Goal: Task Accomplishment & Management: Use online tool/utility

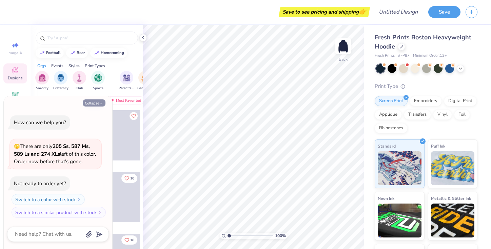
click at [104, 103] on button "Collapse" at bounding box center [94, 102] width 23 height 7
type textarea "x"
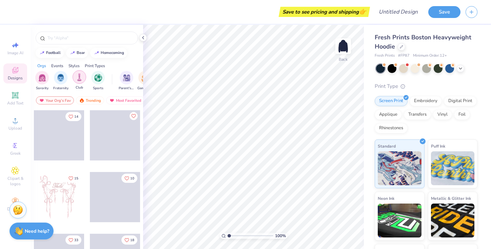
click at [80, 78] on img "filter for Club" at bounding box center [79, 77] width 7 height 8
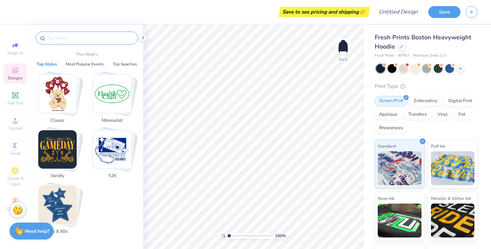
click at [60, 40] on input "text" at bounding box center [90, 38] width 87 height 7
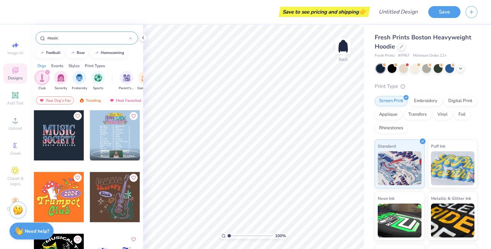
type input "music"
click at [16, 171] on icon at bounding box center [15, 170] width 3 height 3
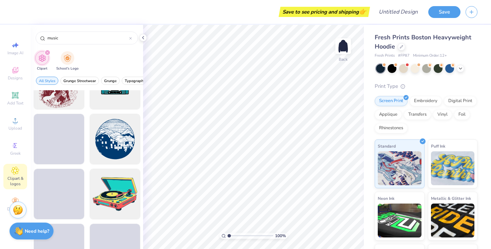
scroll to position [472, 0]
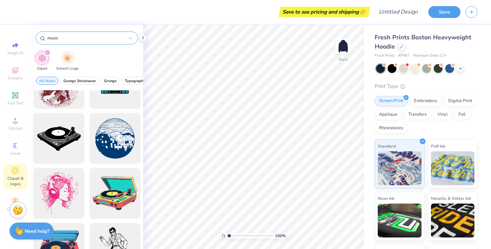
click at [57, 40] on input "music" at bounding box center [88, 38] width 82 height 7
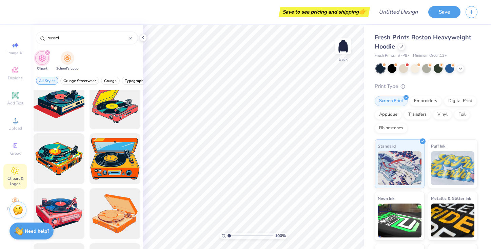
scroll to position [2, 0]
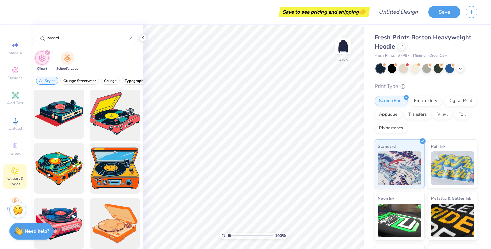
type input "record"
click at [106, 115] on div at bounding box center [115, 114] width 56 height 56
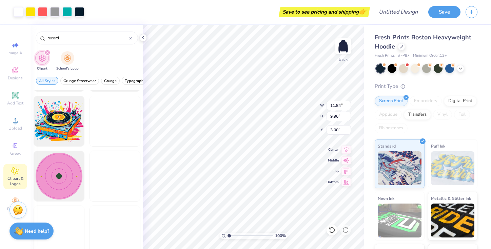
scroll to position [327, 0]
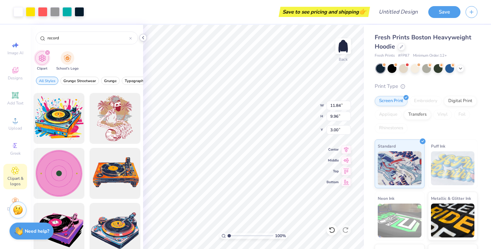
click at [144, 39] on polyline at bounding box center [143, 37] width 1 height 3
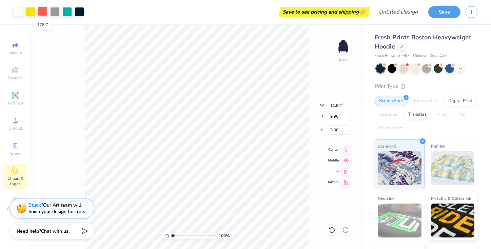
click at [43, 11] on div at bounding box center [43, 11] width 10 height 10
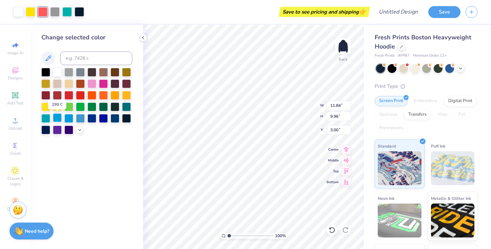
click at [58, 117] on div at bounding box center [57, 117] width 9 height 9
click at [68, 97] on div at bounding box center [68, 94] width 9 height 9
click at [56, 95] on div at bounding box center [57, 94] width 9 height 9
click at [32, 11] on div at bounding box center [31, 11] width 10 height 10
click at [92, 84] on div at bounding box center [92, 83] width 9 height 9
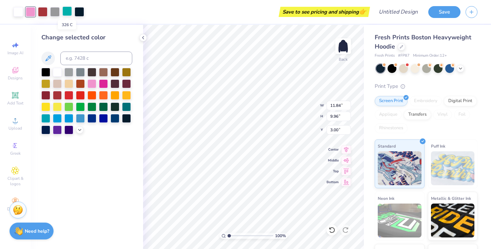
click at [65, 11] on div at bounding box center [67, 11] width 10 height 10
click at [59, 71] on div at bounding box center [57, 71] width 9 height 9
click at [55, 13] on div at bounding box center [55, 11] width 10 height 10
click at [56, 72] on div at bounding box center [57, 71] width 9 height 9
click at [55, 9] on div at bounding box center [55, 11] width 10 height 10
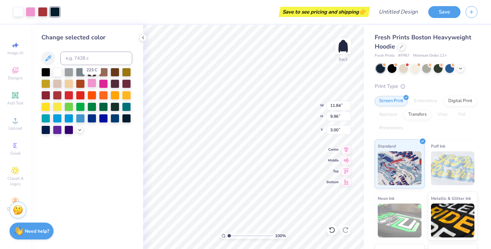
click at [92, 84] on div at bounding box center [92, 83] width 9 height 9
click at [58, 72] on div at bounding box center [57, 71] width 9 height 9
click at [49, 72] on div at bounding box center [45, 71] width 9 height 9
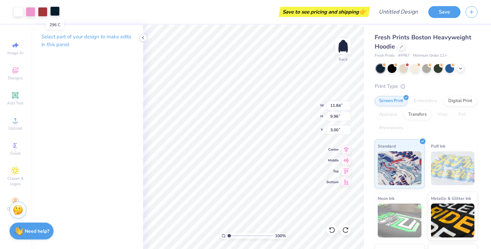
click at [53, 12] on div at bounding box center [55, 11] width 10 height 10
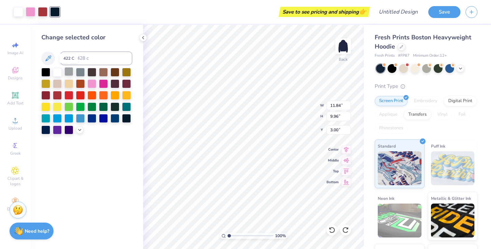
click at [68, 73] on div at bounding box center [68, 71] width 9 height 9
click at [44, 71] on div at bounding box center [45, 71] width 9 height 9
click at [18, 12] on div at bounding box center [19, 11] width 10 height 10
click at [47, 71] on div at bounding box center [45, 71] width 9 height 9
click at [19, 15] on div at bounding box center [19, 11] width 10 height 10
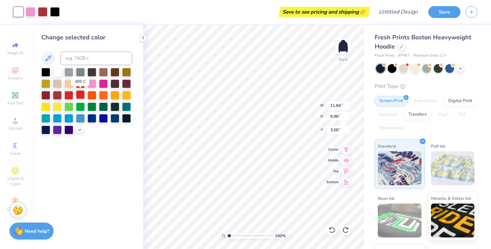
click at [79, 96] on div at bounding box center [80, 94] width 9 height 9
click at [55, 10] on div at bounding box center [55, 11] width 10 height 10
click at [58, 72] on div at bounding box center [57, 71] width 9 height 9
click at [18, 13] on div at bounding box center [19, 11] width 10 height 10
click at [46, 72] on div at bounding box center [45, 71] width 9 height 9
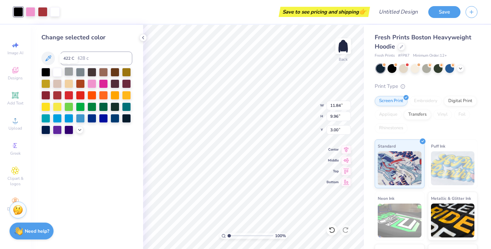
click at [69, 72] on div at bounding box center [68, 71] width 9 height 9
click at [56, 12] on div at bounding box center [55, 11] width 10 height 10
click at [45, 70] on div at bounding box center [45, 71] width 9 height 9
click at [20, 12] on div at bounding box center [19, 11] width 10 height 10
click at [58, 71] on div at bounding box center [57, 71] width 9 height 9
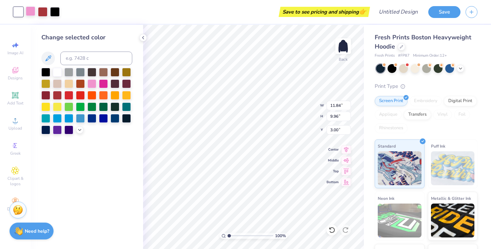
click at [30, 7] on div at bounding box center [31, 11] width 10 height 10
click at [93, 83] on div at bounding box center [92, 83] width 9 height 9
click at [79, 130] on icon at bounding box center [79, 129] width 5 height 5
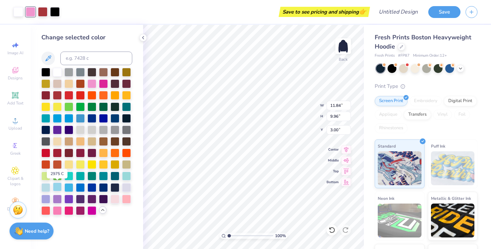
click at [56, 186] on div at bounding box center [57, 187] width 9 height 9
click at [48, 186] on div at bounding box center [45, 187] width 9 height 9
click at [58, 174] on div at bounding box center [57, 175] width 9 height 9
click at [43, 12] on div at bounding box center [43, 11] width 10 height 10
click at [47, 186] on div at bounding box center [45, 187] width 9 height 9
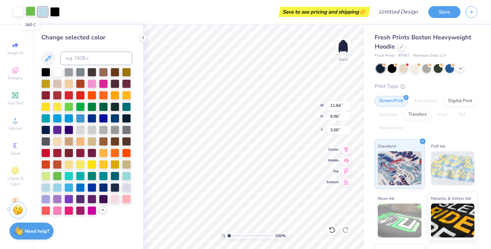
click at [31, 10] on div at bounding box center [31, 11] width 10 height 10
click at [81, 199] on div at bounding box center [80, 198] width 9 height 9
click at [94, 200] on div at bounding box center [92, 198] width 9 height 9
click at [101, 200] on div at bounding box center [103, 198] width 9 height 9
click at [89, 200] on div at bounding box center [92, 198] width 9 height 9
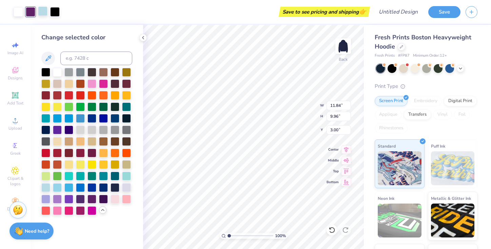
click at [43, 10] on div at bounding box center [43, 11] width 10 height 10
click at [92, 211] on div at bounding box center [92, 210] width 9 height 9
click at [81, 209] on div at bounding box center [80, 210] width 9 height 9
click at [70, 209] on div at bounding box center [68, 210] width 9 height 9
click at [104, 82] on div at bounding box center [103, 83] width 9 height 9
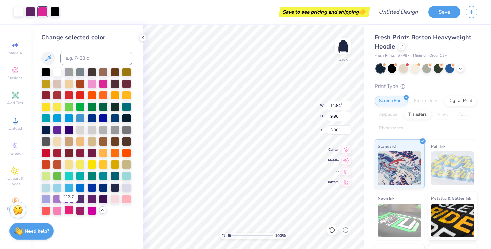
click at [69, 211] on div at bounding box center [68, 210] width 9 height 9
click at [30, 11] on div at bounding box center [31, 11] width 10 height 10
click at [115, 198] on div at bounding box center [115, 198] width 9 height 9
click at [128, 199] on div at bounding box center [126, 198] width 9 height 9
click at [57, 210] on div at bounding box center [57, 210] width 9 height 9
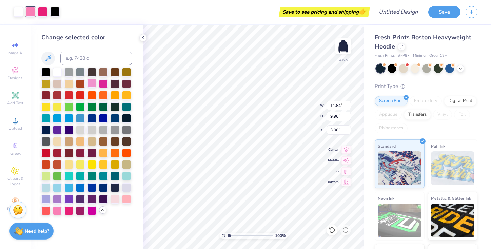
click at [93, 82] on div at bounding box center [92, 83] width 9 height 9
click at [19, 11] on div at bounding box center [19, 11] width 10 height 10
click at [126, 199] on div at bounding box center [126, 198] width 9 height 9
click at [116, 198] on div at bounding box center [115, 198] width 9 height 9
click at [57, 10] on div at bounding box center [55, 11] width 10 height 10
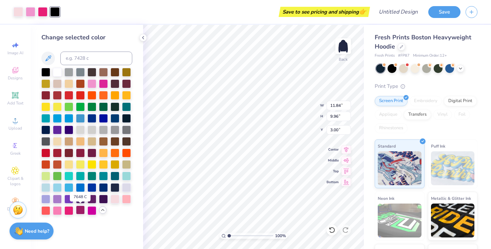
click at [80, 209] on div at bounding box center [80, 210] width 9 height 9
type input "9.17"
type input "7.71"
type input "10.20"
type input "8.58"
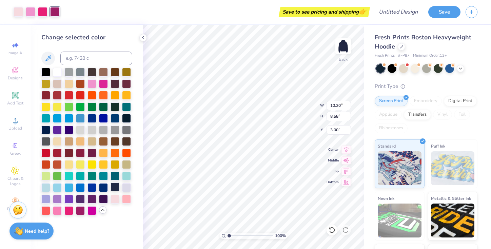
type input "0.50"
type input "11.31"
type input "9.51"
type input "2.50"
click at [13, 174] on icon at bounding box center [15, 171] width 8 height 8
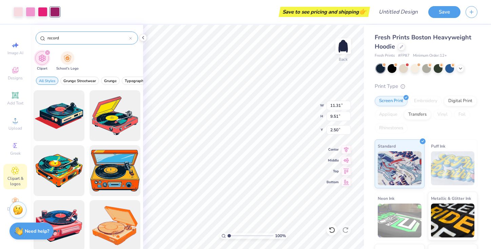
drag, startPoint x: 67, startPoint y: 37, endPoint x: 46, endPoint y: 37, distance: 20.7
click at [46, 37] on div "record" at bounding box center [87, 38] width 102 height 13
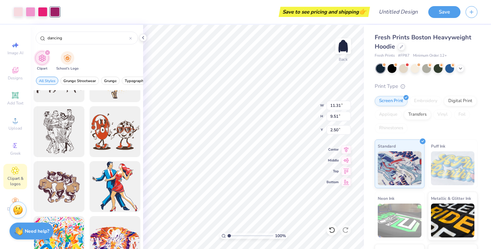
scroll to position [480, 0]
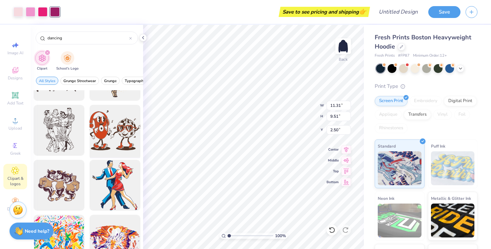
type input "dancing"
click at [118, 131] on div at bounding box center [115, 130] width 56 height 56
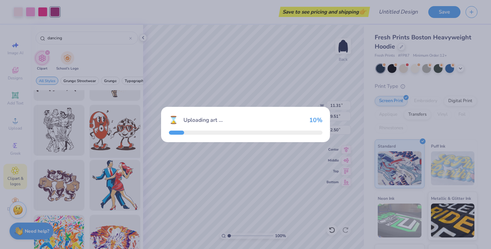
type input "13.32"
type input "9.96"
type input "3.00"
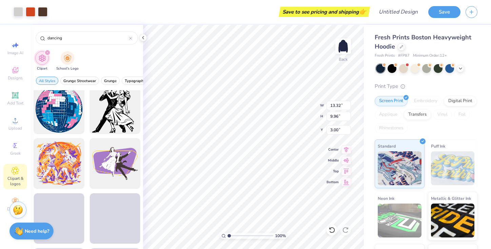
scroll to position [1493, 0]
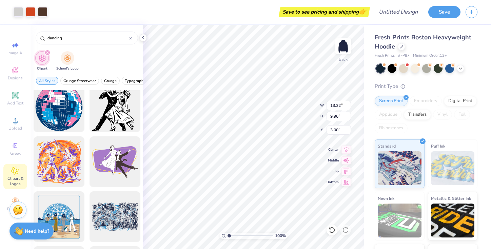
type input "11.14"
type input "8.34"
type input "4.66"
type input "11.31"
type input "9.51"
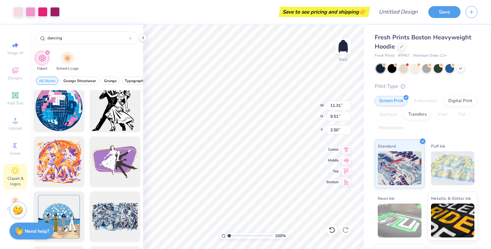
type input "0.50"
type input "11.14"
type input "8.34"
click at [42, 11] on div at bounding box center [43, 11] width 10 height 10
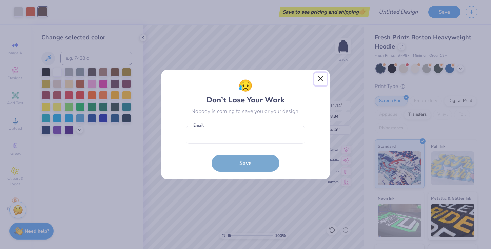
click at [318, 81] on button "Close" at bounding box center [321, 79] width 13 height 13
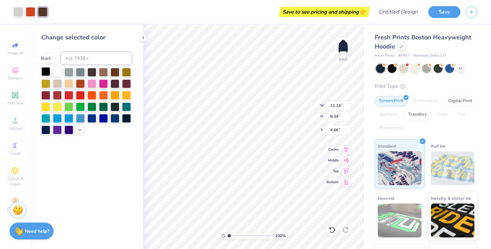
click at [45, 71] on div at bounding box center [45, 71] width 9 height 9
click at [30, 12] on div at bounding box center [31, 11] width 10 height 10
click at [78, 129] on icon at bounding box center [79, 129] width 5 height 5
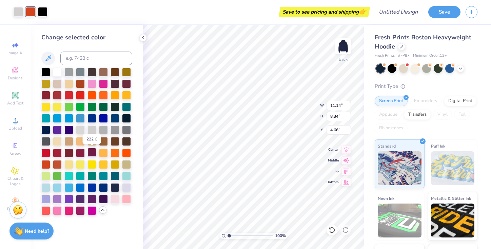
click at [91, 153] on div at bounding box center [92, 152] width 9 height 9
click at [19, 11] on div at bounding box center [19, 11] width 10 height 10
click at [56, 72] on div at bounding box center [57, 71] width 9 height 9
type input "0.50"
type input "11.31"
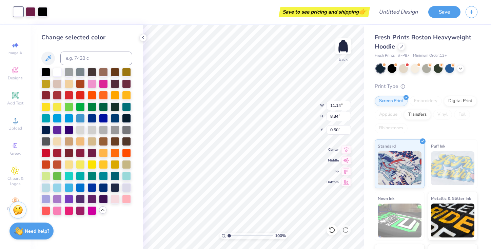
type input "9.51"
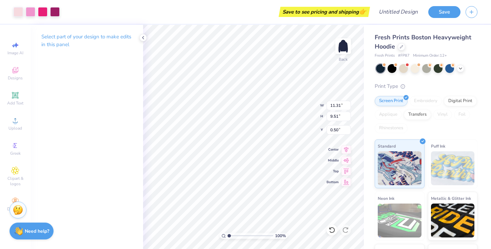
type input "14.79"
type input "12.44"
type input "11.14"
type input "8.34"
type input "1.00"
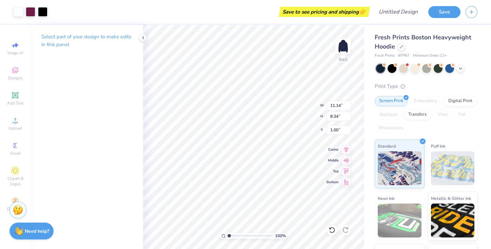
type input "6.18"
type input "4.63"
type input "4.44"
type input "6.30"
type input "5.09"
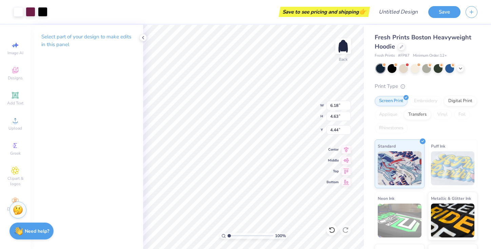
type input "4.24"
click at [31, 10] on div at bounding box center [31, 11] width 10 height 10
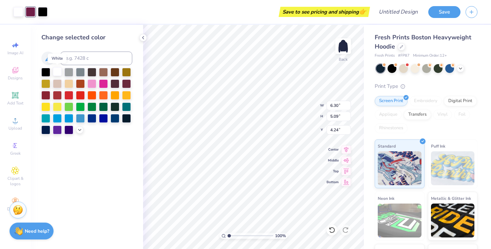
click at [59, 70] on div at bounding box center [57, 71] width 9 height 9
click at [127, 94] on div at bounding box center [126, 94] width 9 height 9
click at [40, 12] on div at bounding box center [43, 11] width 10 height 10
click at [31, 12] on div at bounding box center [31, 11] width 10 height 10
click at [57, 71] on div at bounding box center [57, 71] width 9 height 9
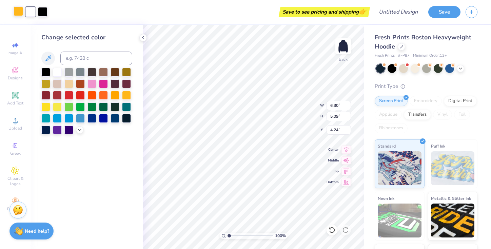
click at [16, 10] on div at bounding box center [19, 11] width 10 height 10
click at [79, 128] on icon at bounding box center [79, 129] width 5 height 5
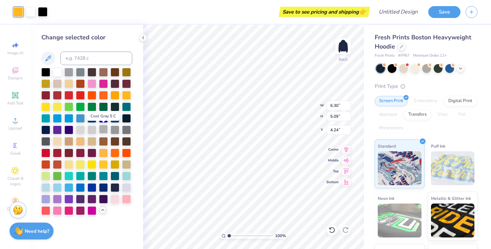
click at [103, 130] on div at bounding box center [103, 129] width 9 height 9
click at [129, 83] on div at bounding box center [126, 83] width 9 height 9
click at [32, 13] on div at bounding box center [31, 11] width 10 height 10
click at [116, 199] on div at bounding box center [115, 198] width 9 height 9
type input "4.70"
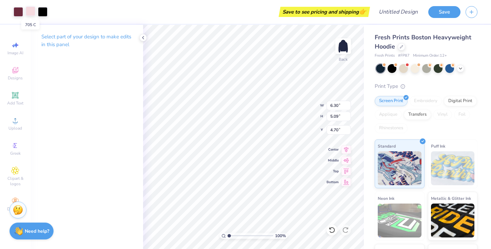
click at [31, 11] on div at bounding box center [31, 11] width 10 height 10
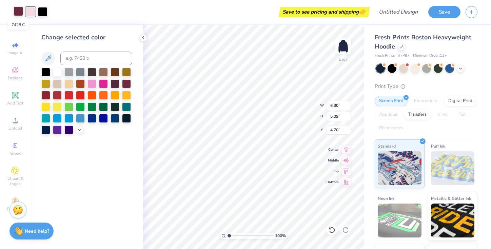
click at [16, 11] on div at bounding box center [19, 11] width 10 height 10
click at [80, 131] on icon at bounding box center [79, 129] width 5 height 5
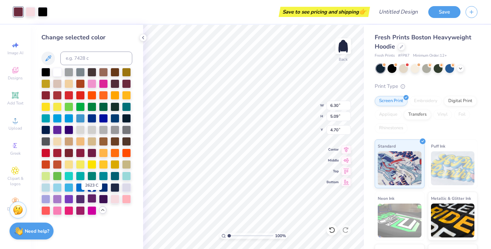
click at [92, 197] on div at bounding box center [92, 198] width 9 height 9
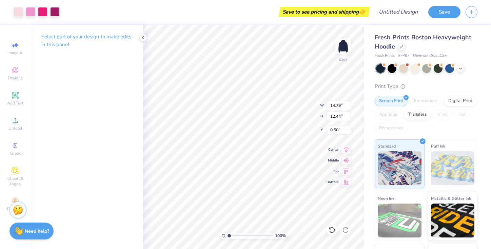
type input "6.30"
type input "5.09"
type input "4.70"
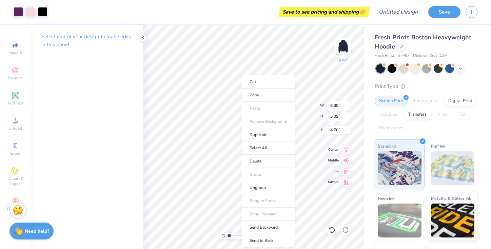
click at [242, 111] on ul "Cut Copy Paste Remove Background Duplicate Select All Delete Group Ungroup Brin…" at bounding box center [268, 161] width 53 height 172
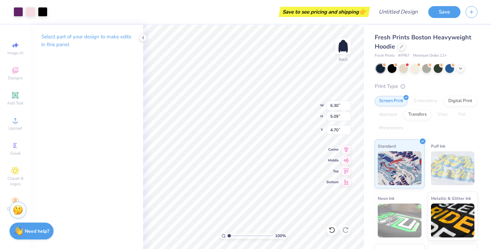
type input "14.79"
type input "12.44"
type input "0.50"
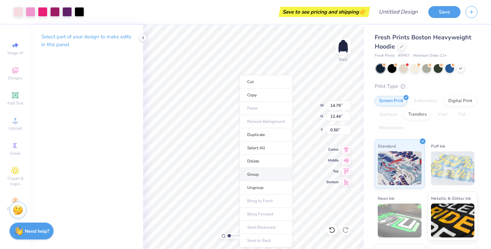
click at [256, 173] on li "Group" at bounding box center [266, 174] width 53 height 13
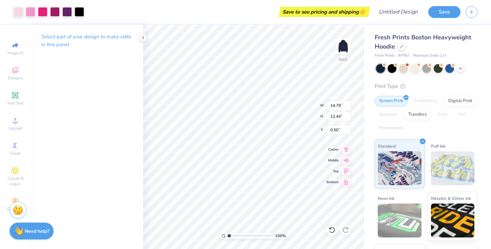
type input "10.28"
type input "8.65"
type input "4.35"
click at [18, 95] on icon at bounding box center [15, 95] width 6 height 6
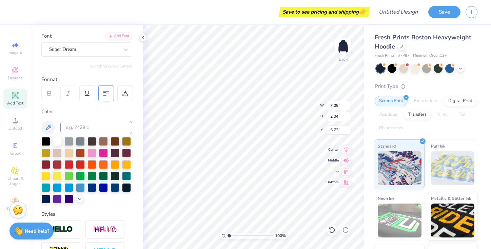
scroll to position [50, 0]
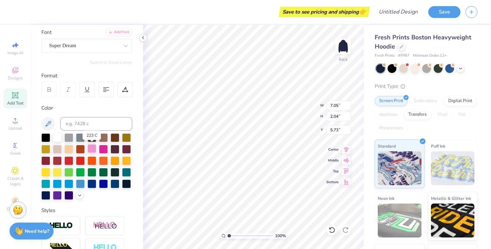
type textarea "Middlebury Mischords"
click at [91, 148] on div at bounding box center [92, 148] width 9 height 9
click at [80, 194] on icon at bounding box center [79, 194] width 5 height 5
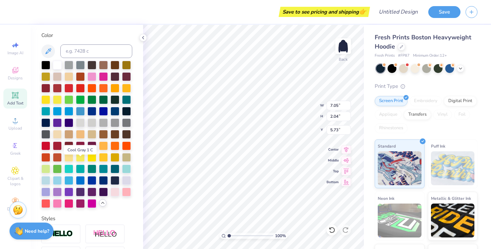
scroll to position [126, 0]
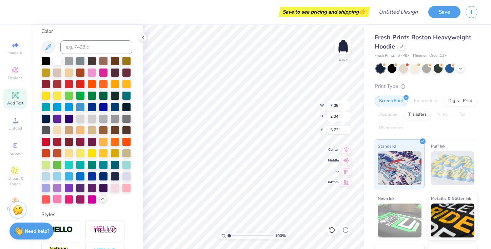
click at [55, 196] on div at bounding box center [57, 198] width 9 height 9
click at [92, 71] on div at bounding box center [92, 72] width 9 height 9
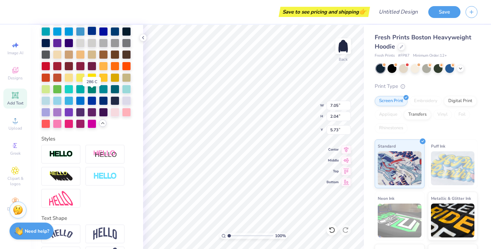
scroll to position [226, 0]
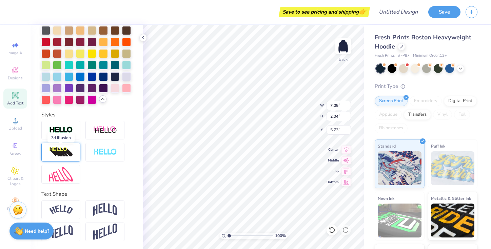
click at [71, 154] on img at bounding box center [61, 152] width 24 height 11
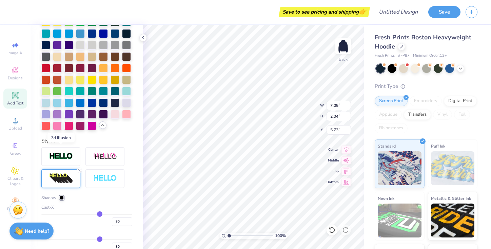
scroll to position [252, 0]
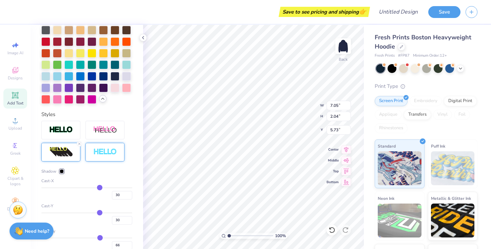
click at [101, 151] on img at bounding box center [105, 152] width 24 height 8
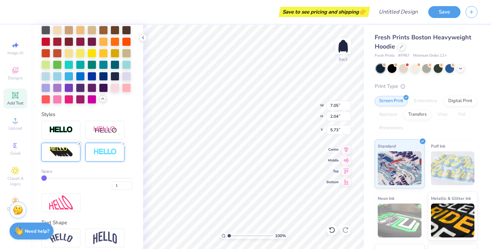
click at [79, 144] on line at bounding box center [79, 144] width 2 height 2
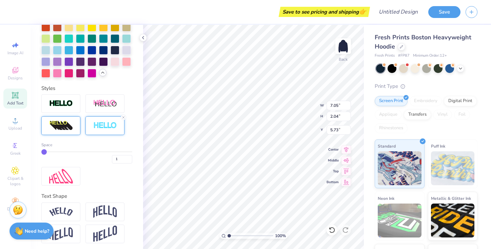
scroll to position [226, 0]
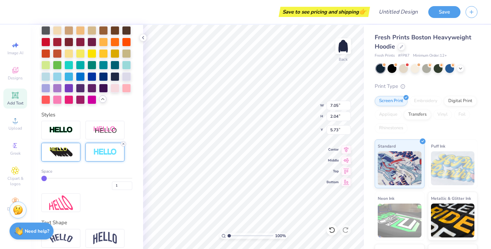
click at [123, 143] on line at bounding box center [124, 144] width 2 height 2
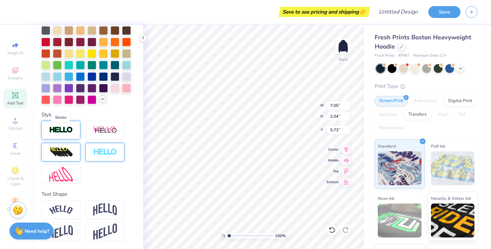
click at [72, 130] on img at bounding box center [61, 130] width 24 height 8
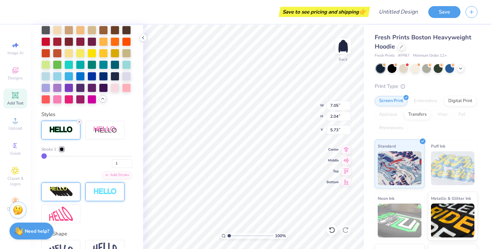
click at [79, 123] on icon at bounding box center [79, 122] width 4 height 4
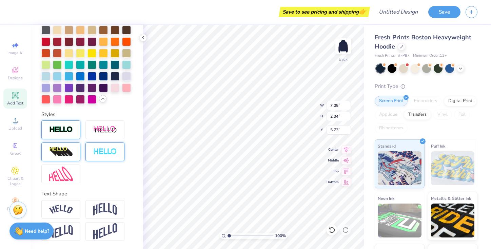
scroll to position [226, 0]
click at [101, 206] on img at bounding box center [105, 209] width 24 height 13
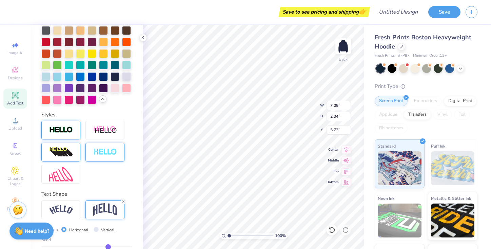
scroll to position [248, 0]
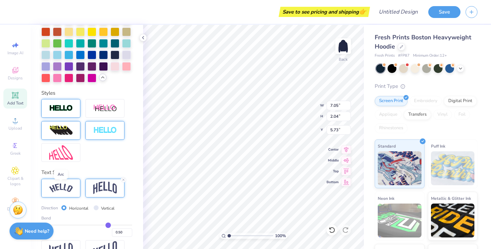
click at [69, 186] on img at bounding box center [61, 188] width 24 height 9
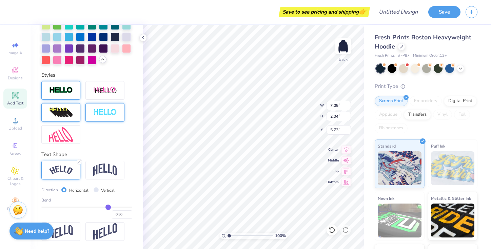
type input "0.51"
type input "0.5"
type input "0.50"
type input "0.48"
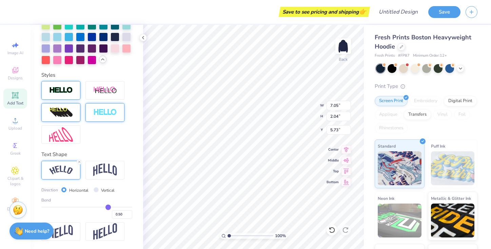
type input "0.48"
type input "0.46"
type input "0.45"
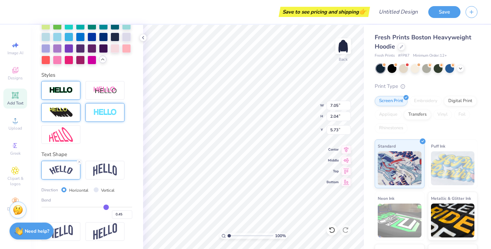
type input "0.43"
type input "0.42"
type input "0.41"
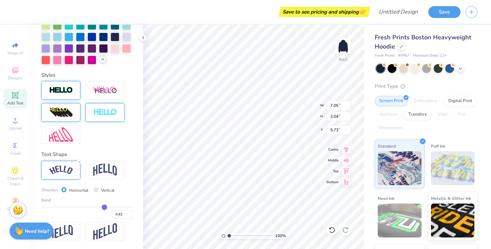
type input "0.41"
type input "0.4"
type input "0.40"
type input "0.39"
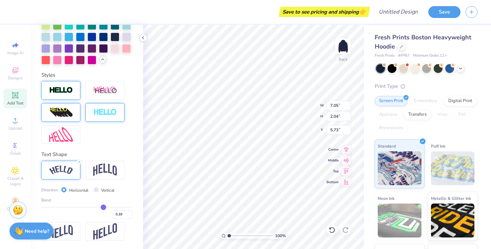
type input "0.38"
type input "0.37"
type input "0.36"
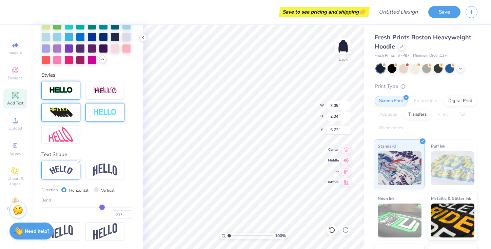
type input "0.36"
type input "0.35"
type input "0.34"
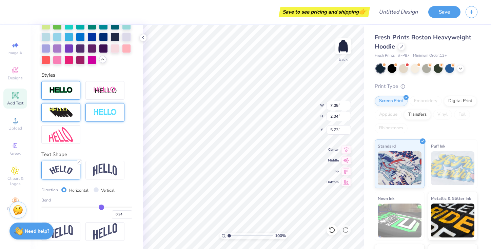
type input "0.33"
type input "0.32"
type input "0.3"
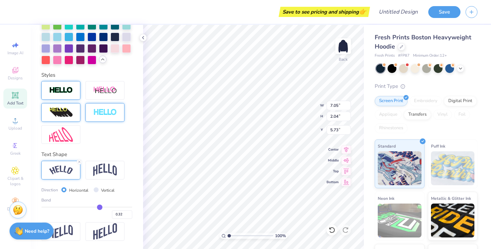
type input "0.30"
type input "0.29"
type input "0.28"
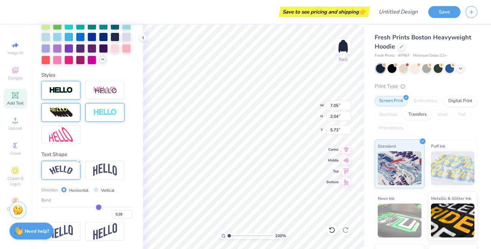
type input "0.27"
type input "0.25"
type input "0.23"
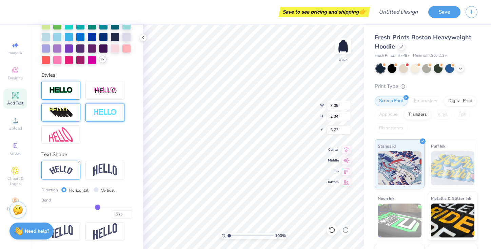
type input "0.23"
type input "0.21"
type input "0.2"
type input "0.20"
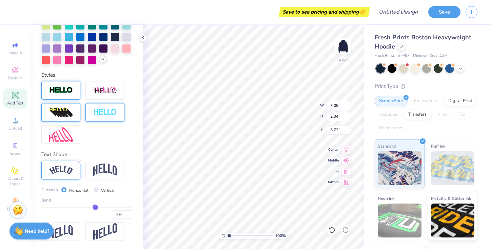
type input "0.18"
type input "0.16"
type input "0.15"
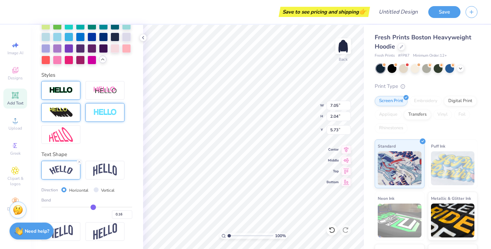
type input "0.15"
type input "0.13"
type input "0.11"
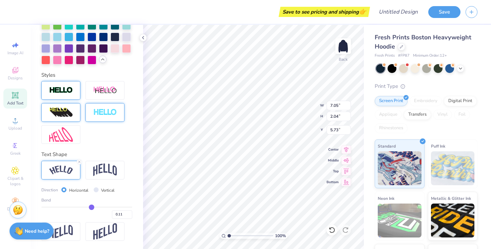
type input "0.1"
type input "0.10"
type input "0.08"
type input "0.06"
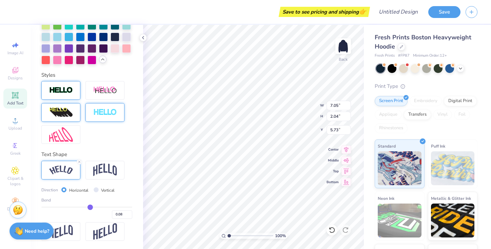
type input "0.06"
type input "0.05"
type input "0.04"
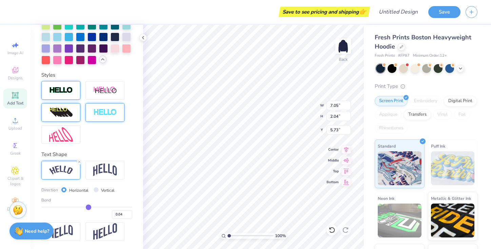
type input "0.03"
drag, startPoint x: 109, startPoint y: 206, endPoint x: 88, endPoint y: 206, distance: 20.7
click at [88, 207] on input "range" at bounding box center [86, 207] width 91 height 1
type input "0.05"
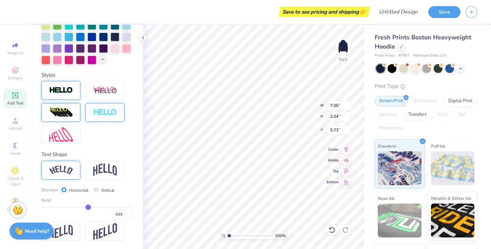
type input "0.05"
type input "0.09"
type input "0.14"
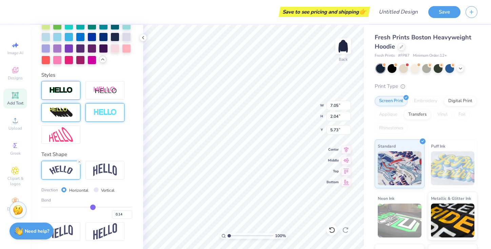
type input "0.16"
type input "0.24"
type input "0.27"
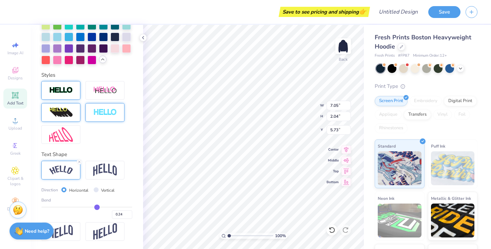
type input "0.27"
type input "0.3"
type input "0.30"
type input "0.32"
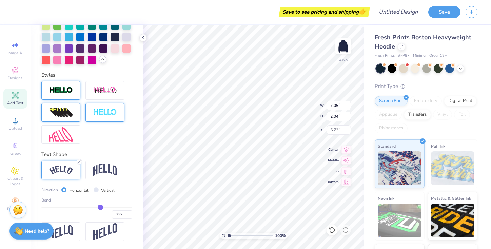
type input "0.33"
type input "0.34"
drag, startPoint x: 88, startPoint y: 206, endPoint x: 101, endPoint y: 206, distance: 13.6
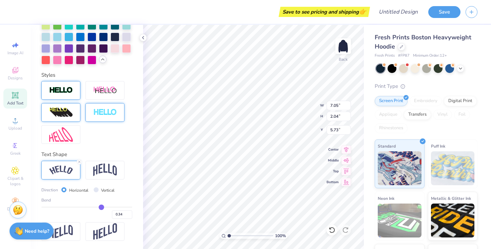
type input "0.34"
click at [101, 207] on input "range" at bounding box center [86, 207] width 91 height 1
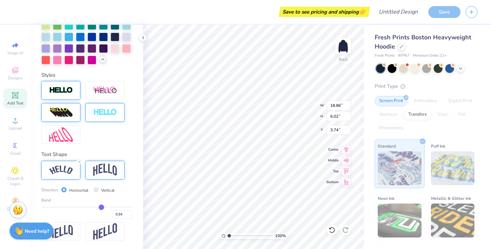
type input "10.28"
type input "8.65"
type input "4.35"
type input "18.86"
type input "6.02"
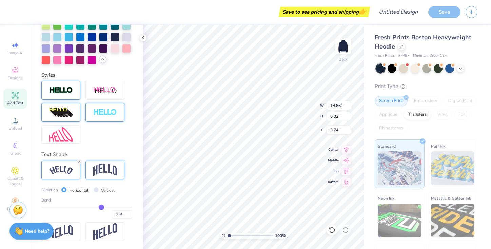
type input "0.50"
type input "14.74"
type input "4.70"
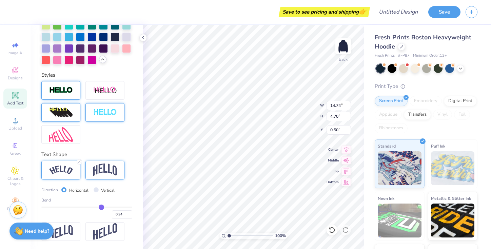
type input "11.85"
type input "3.78"
type input "1.50"
type input "11.47"
type input "5.26"
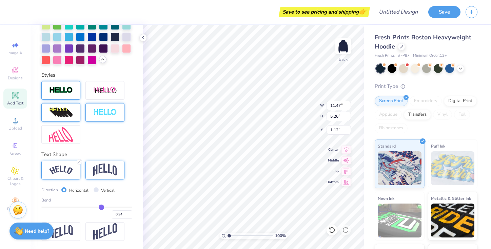
type input "1.17"
type input "11.47"
type input "5.26"
type input "1.17"
type input "11.85"
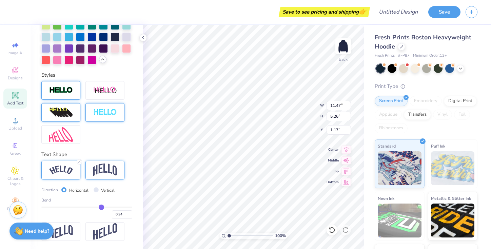
type input "3.76"
type input "1.53"
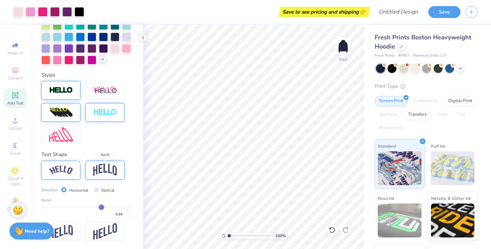
click at [103, 169] on img at bounding box center [105, 170] width 24 height 13
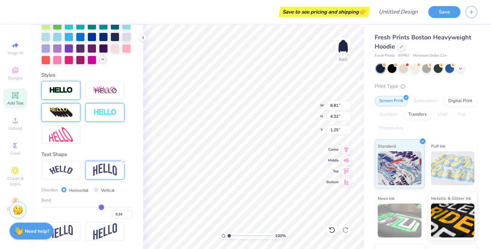
type input "9.21"
type input "5.15"
type input "1.60"
type input "8.95"
type input "6.59"
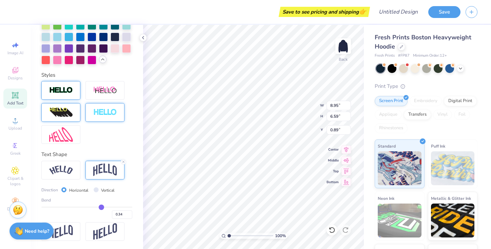
type input "1.06"
type input "0.50"
type input "1.06"
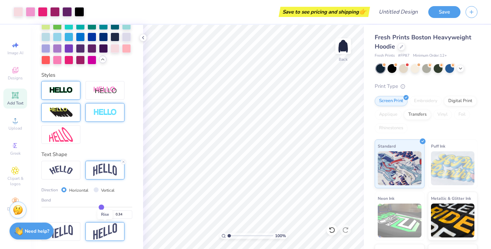
click at [106, 229] on img at bounding box center [105, 231] width 24 height 17
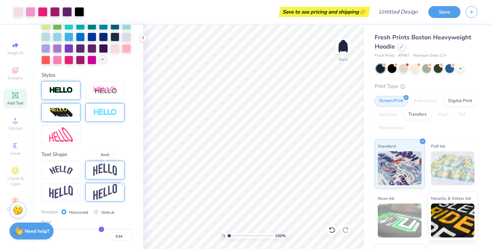
click at [100, 167] on img at bounding box center [105, 170] width 24 height 13
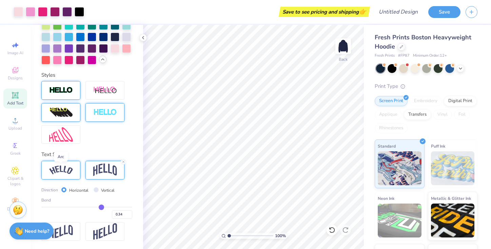
click at [65, 169] on img at bounding box center [61, 170] width 24 height 9
click at [95, 172] on img at bounding box center [105, 170] width 24 height 13
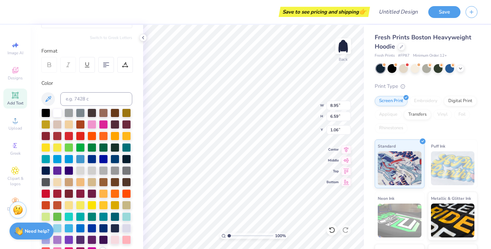
scroll to position [0, 0]
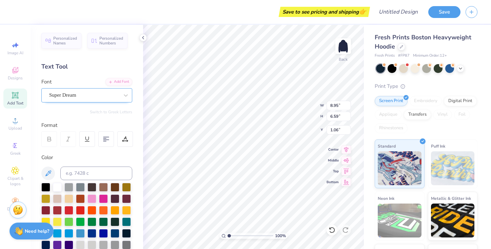
click at [89, 96] on div "Super Dream" at bounding box center [84, 95] width 71 height 11
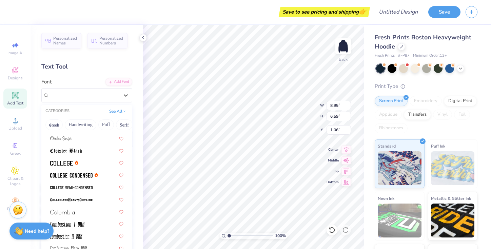
scroll to position [866, 0]
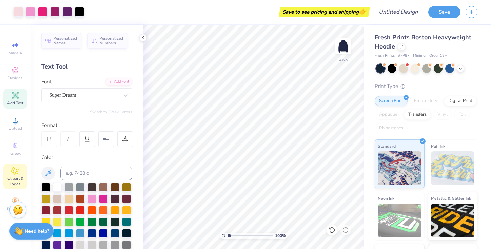
click at [16, 174] on icon at bounding box center [15, 171] width 8 height 8
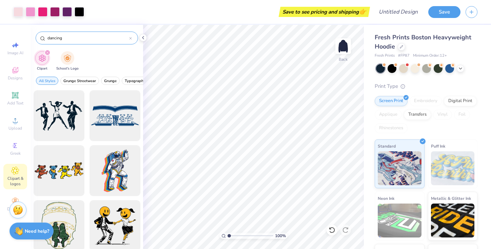
click at [59, 39] on input "dancing" at bounding box center [88, 38] width 82 height 7
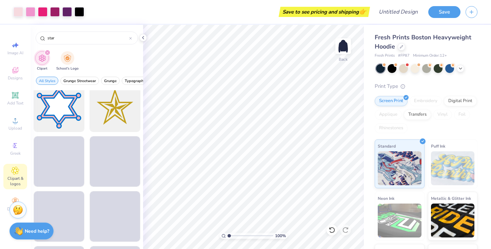
scroll to position [123, 0]
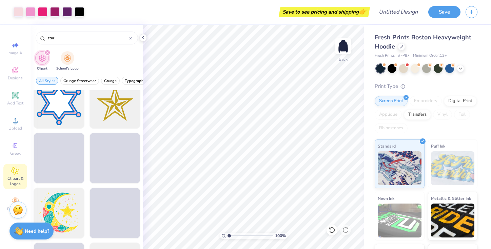
type input "star"
click at [42, 11] on div at bounding box center [43, 11] width 10 height 10
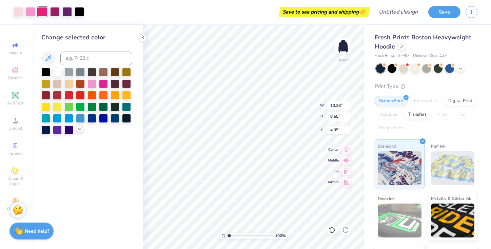
click at [79, 130] on icon at bounding box center [79, 129] width 5 height 5
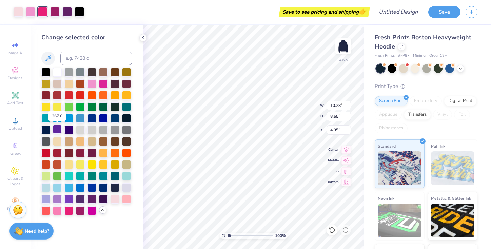
click at [57, 129] on div at bounding box center [57, 129] width 9 height 9
click at [31, 12] on div at bounding box center [31, 11] width 10 height 10
click at [40, 11] on div at bounding box center [43, 11] width 10 height 10
click at [57, 210] on div at bounding box center [57, 210] width 9 height 9
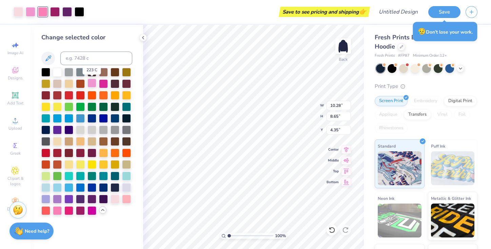
click at [93, 83] on div at bounding box center [92, 83] width 9 height 9
click at [41, 11] on div at bounding box center [43, 11] width 10 height 10
click at [46, 83] on div at bounding box center [45, 83] width 9 height 9
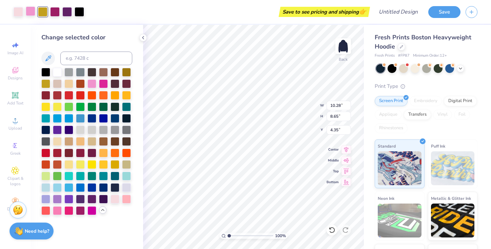
click at [31, 12] on div at bounding box center [31, 11] width 10 height 10
click at [57, 210] on div at bounding box center [57, 210] width 9 height 9
click at [46, 82] on div at bounding box center [45, 83] width 9 height 9
click at [76, 83] on div at bounding box center [80, 83] width 9 height 9
click at [33, 10] on div at bounding box center [31, 11] width 10 height 10
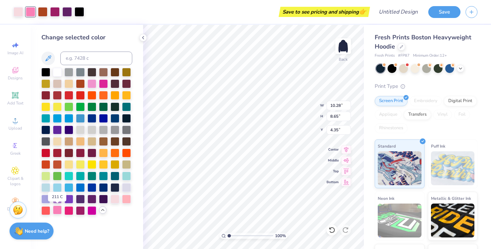
click at [57, 210] on div at bounding box center [57, 210] width 9 height 9
click at [43, 11] on div at bounding box center [43, 11] width 10 height 10
click at [29, 13] on div at bounding box center [31, 11] width 10 height 10
click at [104, 105] on div at bounding box center [103, 106] width 9 height 9
click at [43, 12] on div at bounding box center [43, 11] width 10 height 10
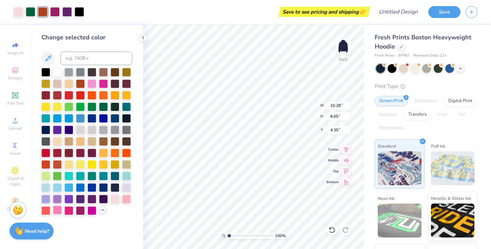
click at [56, 211] on div at bounding box center [57, 210] width 9 height 9
click at [92, 83] on div at bounding box center [92, 83] width 9 height 9
click at [29, 12] on div at bounding box center [31, 11] width 10 height 10
click at [91, 210] on div at bounding box center [92, 210] width 9 height 9
click at [47, 209] on div at bounding box center [45, 210] width 9 height 9
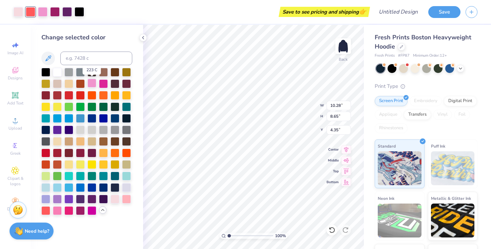
click at [92, 84] on div at bounding box center [92, 83] width 9 height 9
click at [125, 197] on div at bounding box center [126, 198] width 9 height 9
click at [58, 209] on div at bounding box center [57, 210] width 9 height 9
click at [30, 13] on div at bounding box center [31, 11] width 10 height 10
click at [124, 198] on div at bounding box center [126, 198] width 9 height 9
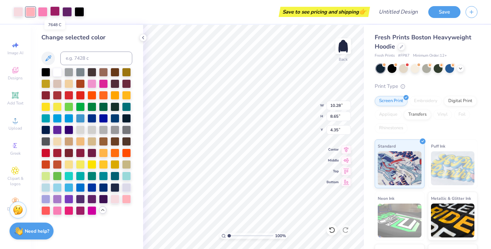
click at [58, 11] on div at bounding box center [55, 11] width 10 height 10
click at [81, 197] on div at bounding box center [80, 198] width 9 height 9
click at [45, 72] on div at bounding box center [45, 71] width 9 height 9
click at [80, 210] on div at bounding box center [80, 210] width 9 height 9
click at [93, 198] on div at bounding box center [92, 198] width 9 height 9
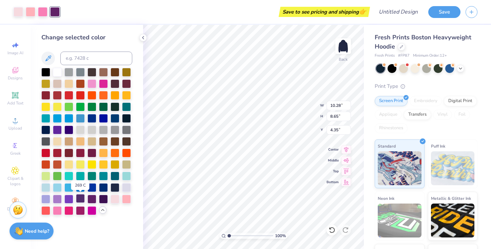
click at [80, 198] on div at bounding box center [80, 198] width 9 height 9
click at [344, 45] on img at bounding box center [343, 46] width 27 height 27
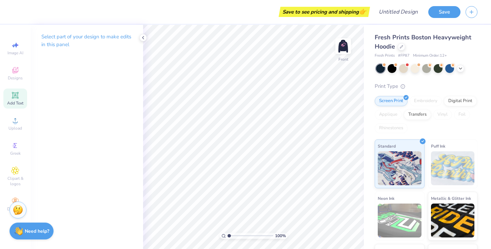
click at [17, 98] on icon at bounding box center [15, 95] width 8 height 8
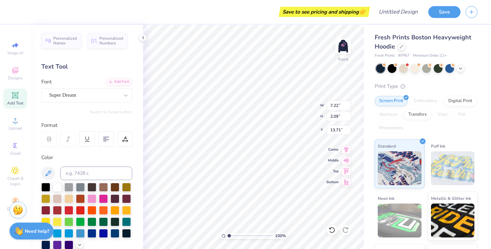
scroll to position [1, 1]
type textarea "mischords mischods mischords"
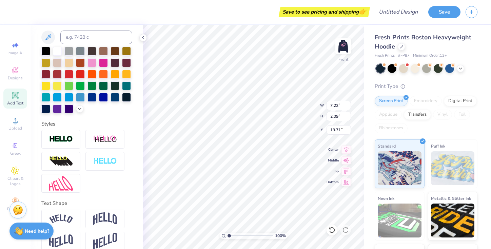
scroll to position [145, 0]
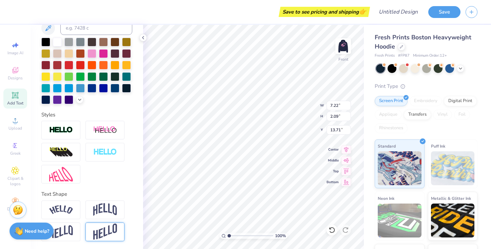
click at [103, 230] on img at bounding box center [105, 232] width 24 height 17
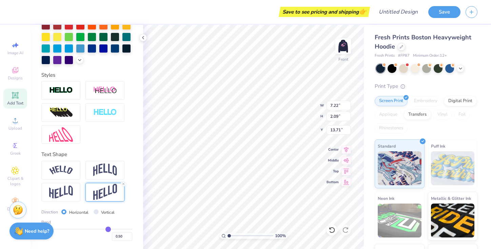
type input "0.47"
type input "0.46"
type input "0.44"
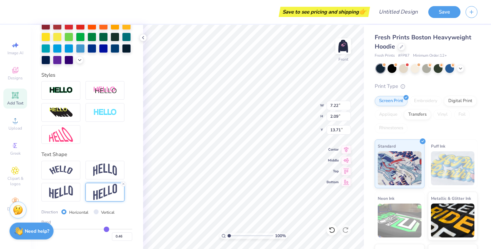
type input "0.44"
type input "0.43"
type input "0.42"
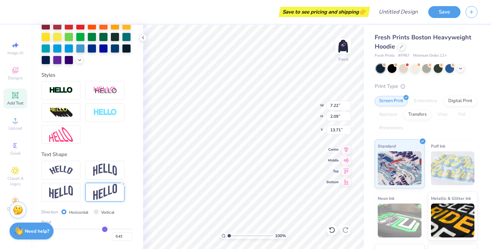
type input "0.41"
type input "0.4"
type input "0.40"
type input "0.39"
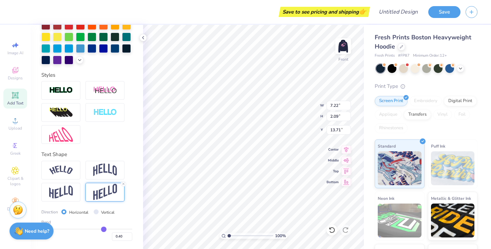
type input "0.39"
type input "0.37"
type input "0.36"
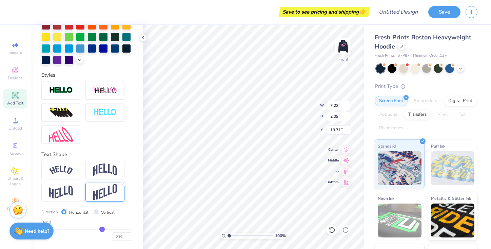
type input "0.35"
type input "0.34"
type input "0.33"
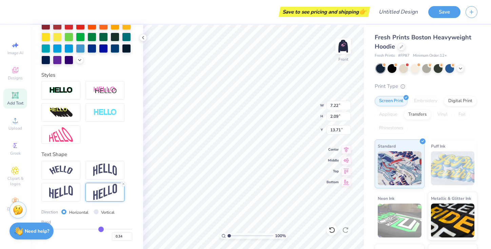
type input "0.33"
type input "0.32"
type input "0.31"
drag, startPoint x: 107, startPoint y: 227, endPoint x: 94, endPoint y: 226, distance: 12.6
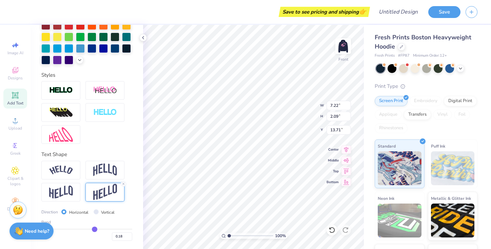
click at [94, 229] on input "range" at bounding box center [86, 229] width 91 height 1
drag, startPoint x: 95, startPoint y: 226, endPoint x: 99, endPoint y: 227, distance: 3.7
click at [99, 227] on div "Bend 0.18" at bounding box center [86, 230] width 91 height 22
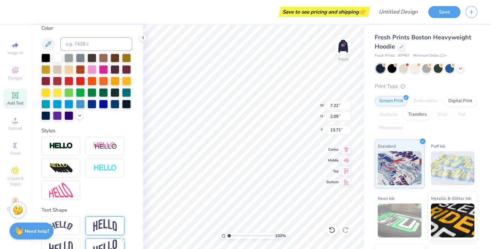
scroll to position [0, 0]
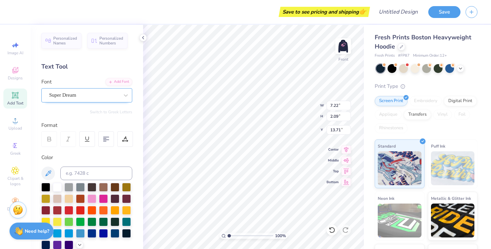
click at [80, 94] on div "Super Dream" at bounding box center [84, 95] width 71 height 11
click at [85, 93] on div "Super Dream" at bounding box center [84, 95] width 70 height 8
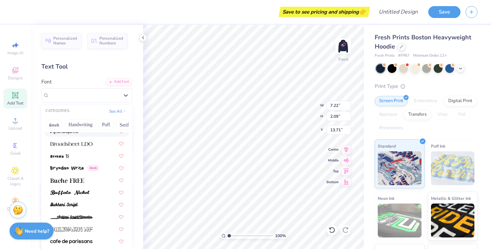
scroll to position [582, 0]
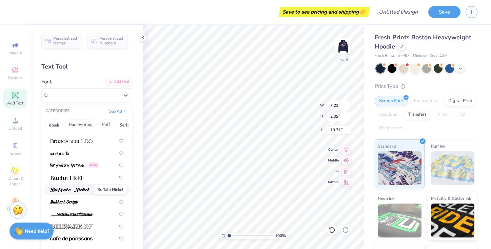
click at [81, 190] on img at bounding box center [69, 190] width 39 height 5
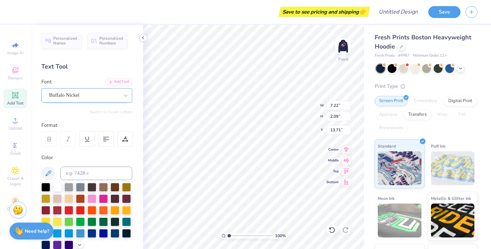
click at [79, 93] on div "Buffalo Nickel" at bounding box center [84, 95] width 71 height 11
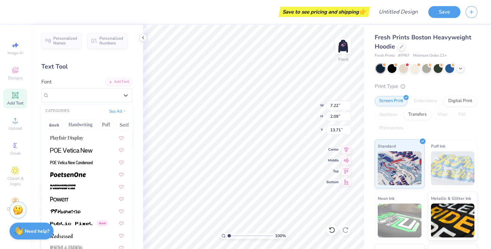
scroll to position [2896, 0]
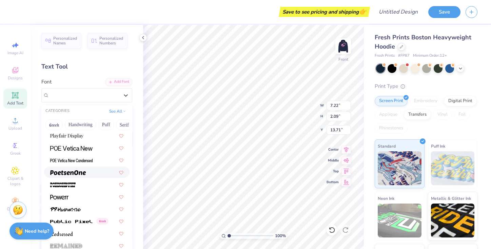
click at [81, 171] on img at bounding box center [68, 172] width 36 height 5
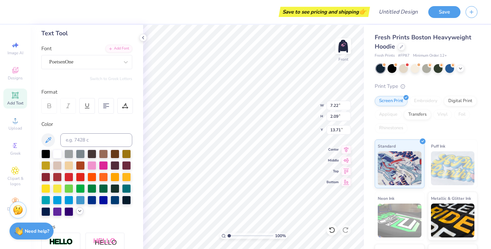
click at [80, 209] on icon at bounding box center [79, 210] width 5 height 5
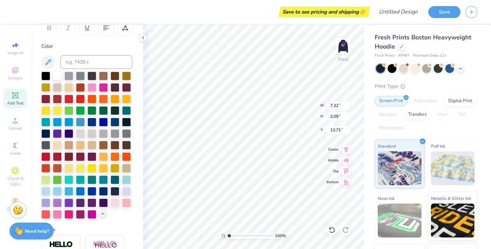
scroll to position [117, 0]
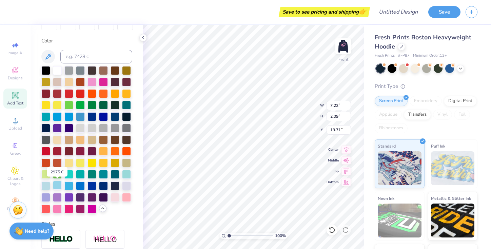
click at [57, 185] on div at bounding box center [57, 185] width 9 height 9
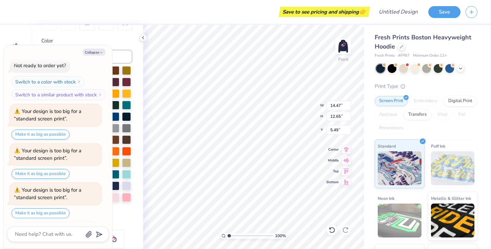
scroll to position [107, 0]
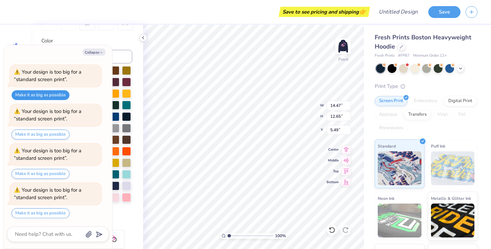
click at [61, 94] on button "Make it as big as possible" at bounding box center [41, 95] width 58 height 10
click at [91, 51] on button "Collapse" at bounding box center [94, 52] width 23 height 7
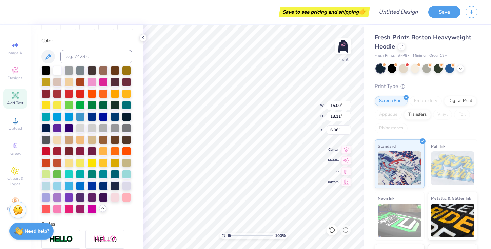
click at [14, 96] on icon at bounding box center [15, 95] width 5 height 5
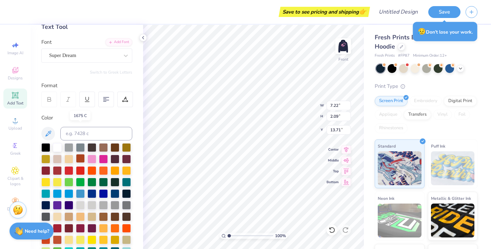
scroll to position [0, 0]
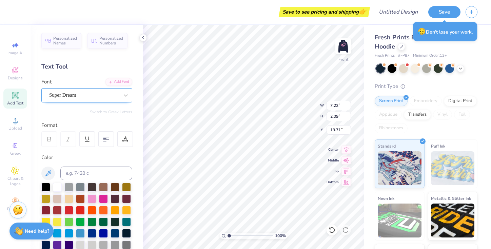
click at [76, 96] on div "Super Dream" at bounding box center [84, 95] width 71 height 11
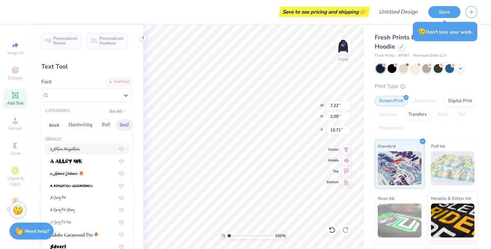
click at [120, 126] on button "Serif" at bounding box center [124, 124] width 17 height 11
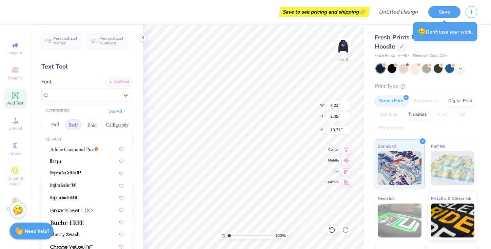
scroll to position [0, 52]
click at [96, 125] on button "Bold" at bounding box center [90, 124] width 17 height 11
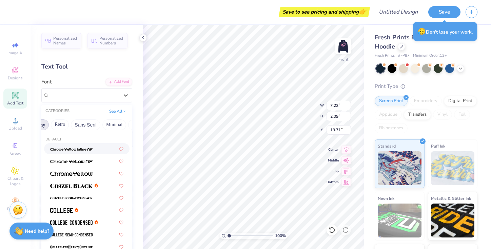
scroll to position [0, 139]
click at [105, 124] on button "Minimal" at bounding box center [110, 124] width 24 height 11
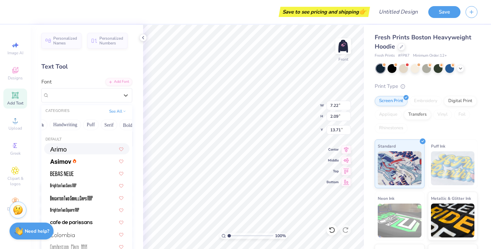
scroll to position [0, 0]
click at [122, 125] on button "Serif" at bounding box center [124, 124] width 17 height 11
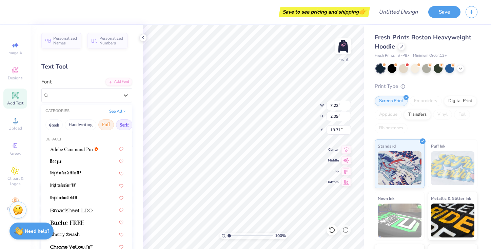
click at [105, 125] on button "Puff" at bounding box center [106, 124] width 16 height 11
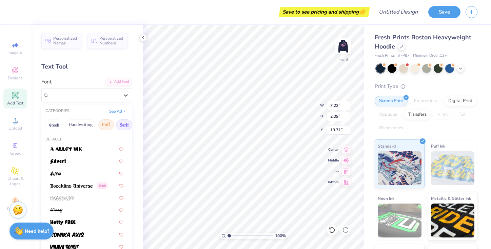
click at [123, 126] on button "Serif" at bounding box center [124, 124] width 17 height 11
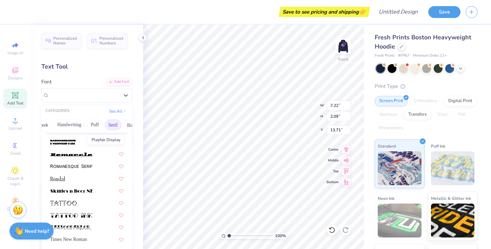
scroll to position [777, 0]
click at [78, 239] on span "Times New Roman" at bounding box center [68, 239] width 37 height 7
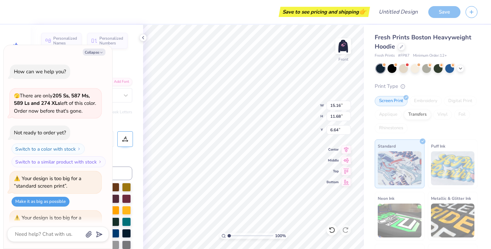
scroll to position [146, 0]
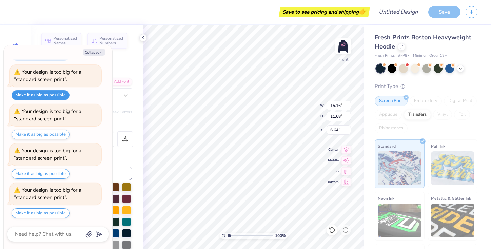
click at [33, 95] on button "Make it as big as possible" at bounding box center [41, 95] width 58 height 10
click at [102, 53] on icon "button" at bounding box center [101, 53] width 4 height 4
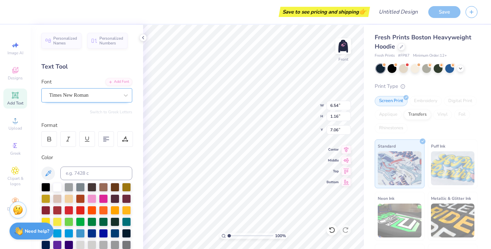
click at [100, 94] on div "Times New Roman" at bounding box center [84, 95] width 71 height 11
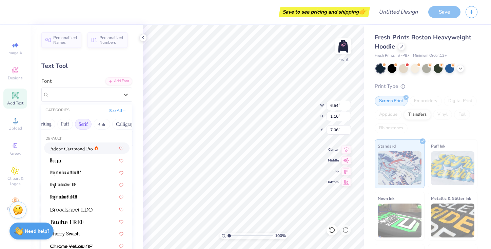
scroll to position [0, 43]
click at [93, 125] on button "Bold" at bounding box center [100, 124] width 17 height 11
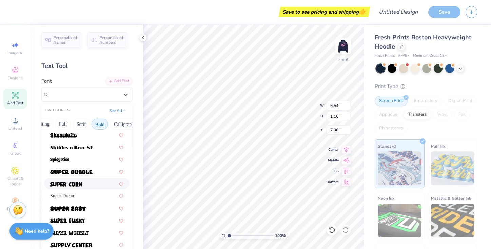
scroll to position [740, 0]
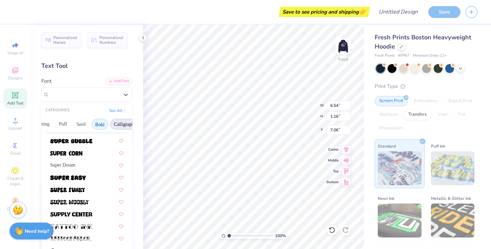
click at [119, 123] on button "Calligraphy" at bounding box center [125, 124] width 30 height 11
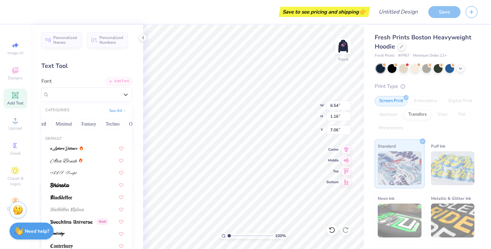
scroll to position [0, 187]
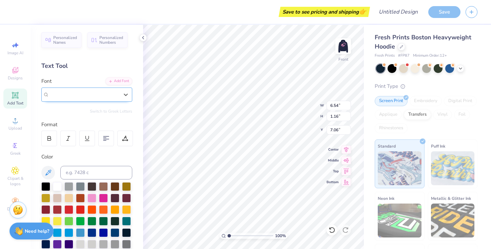
click at [90, 96] on div "Times New Roman" at bounding box center [84, 95] width 70 height 8
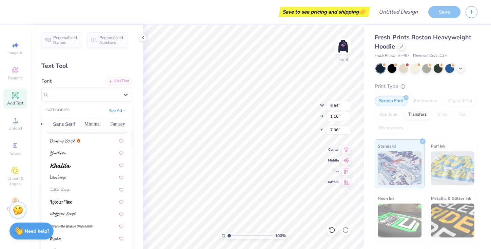
scroll to position [0, 157]
click at [68, 125] on button "Sans Serif" at bounding box center [64, 124] width 30 height 11
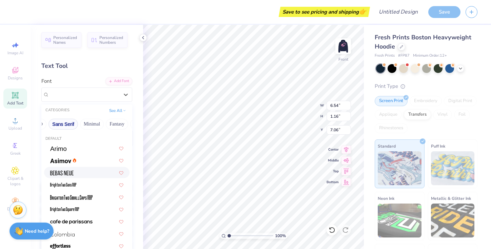
click at [74, 174] on div at bounding box center [86, 172] width 73 height 7
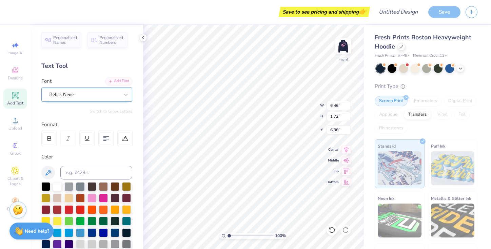
click at [84, 93] on div "Bebas Neue" at bounding box center [84, 94] width 71 height 11
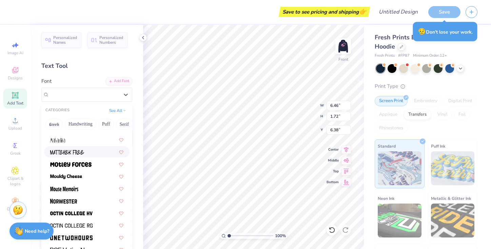
scroll to position [564, 0]
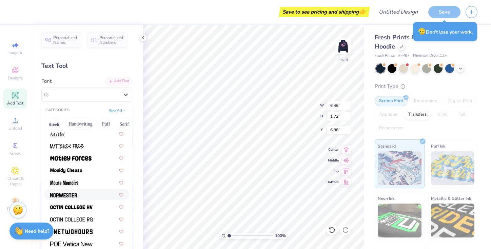
click at [76, 196] on img at bounding box center [63, 195] width 27 height 5
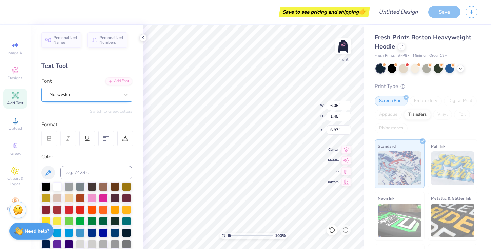
click at [117, 96] on div "Norwester" at bounding box center [84, 94] width 71 height 11
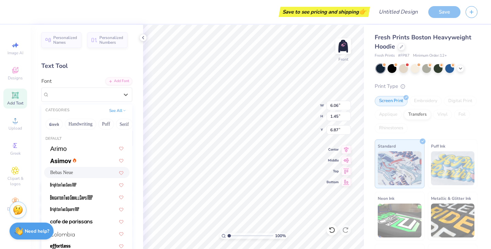
click at [92, 169] on div "Bebas Neue" at bounding box center [86, 172] width 73 height 7
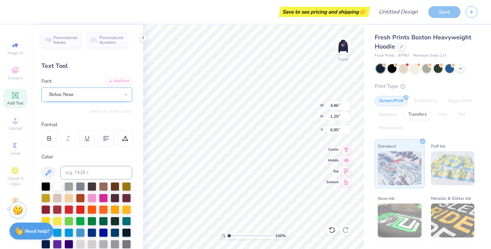
click at [93, 91] on div "Bebas Neue" at bounding box center [84, 94] width 71 height 11
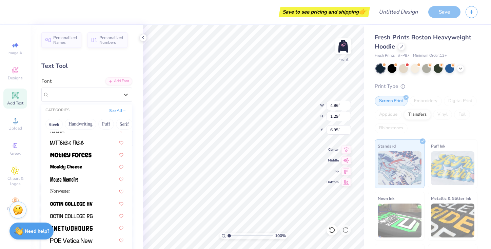
scroll to position [578, 0]
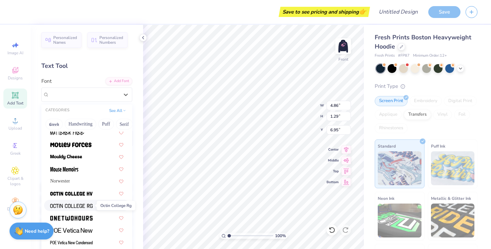
click at [89, 205] on img at bounding box center [71, 206] width 42 height 5
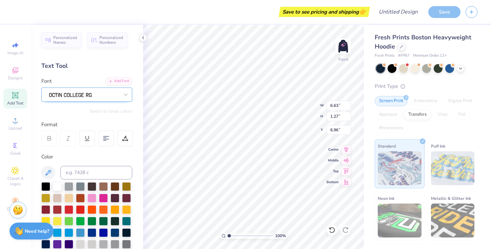
click at [74, 99] on div at bounding box center [84, 94] width 70 height 9
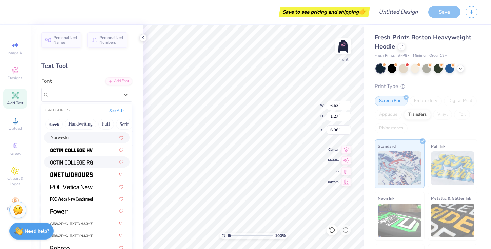
scroll to position [622, 0]
click at [81, 210] on div at bounding box center [86, 210] width 73 height 7
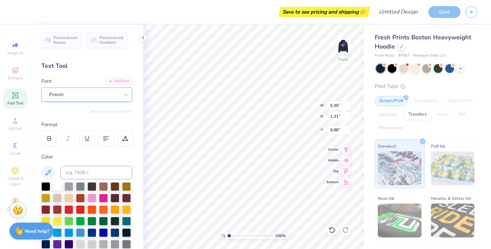
click at [107, 95] on div "Powerr" at bounding box center [84, 94] width 71 height 11
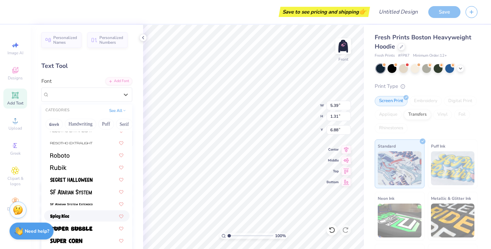
scroll to position [708, 0]
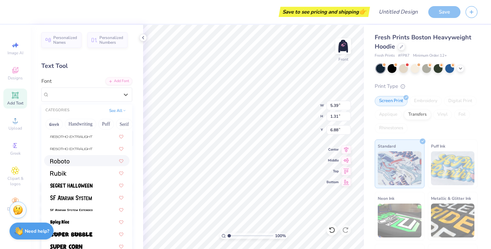
click at [87, 162] on div at bounding box center [86, 160] width 73 height 7
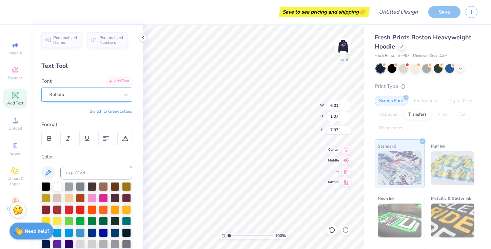
click at [103, 92] on div "Roboto" at bounding box center [84, 94] width 71 height 11
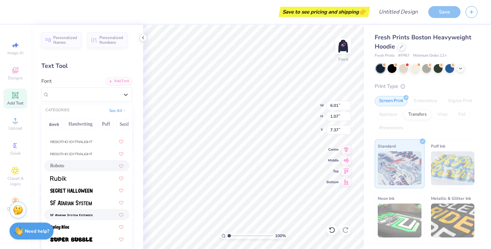
scroll to position [699, 0]
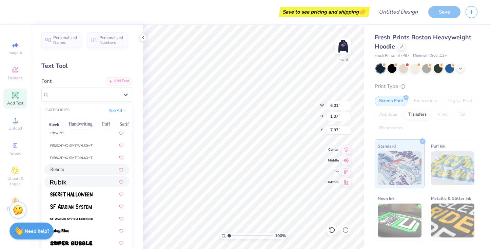
click at [92, 178] on div at bounding box center [86, 181] width 73 height 7
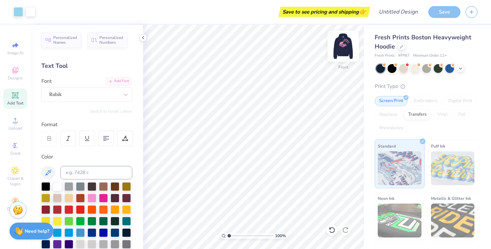
click at [344, 45] on img at bounding box center [343, 46] width 27 height 27
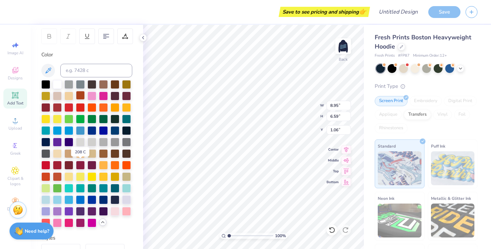
scroll to position [124, 0]
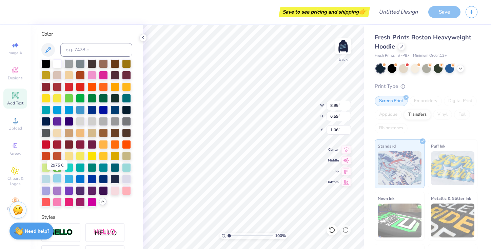
click at [56, 178] on div at bounding box center [57, 178] width 9 height 9
click at [47, 178] on div at bounding box center [45, 178] width 9 height 9
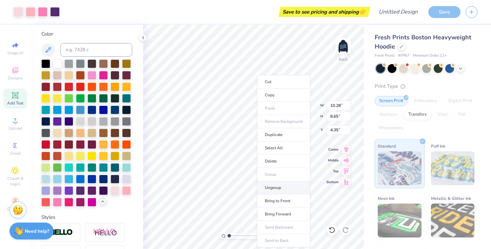
click at [274, 189] on li "Ungroup" at bounding box center [283, 187] width 53 height 13
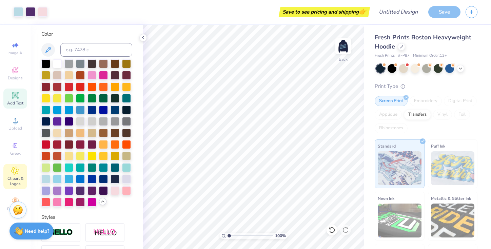
click at [17, 171] on icon at bounding box center [15, 170] width 3 height 3
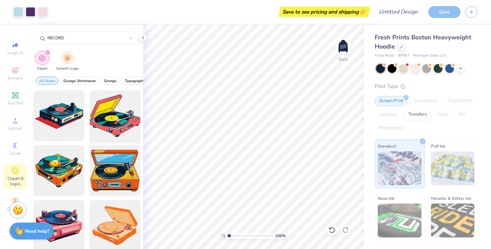
click at [111, 111] on div at bounding box center [115, 116] width 56 height 56
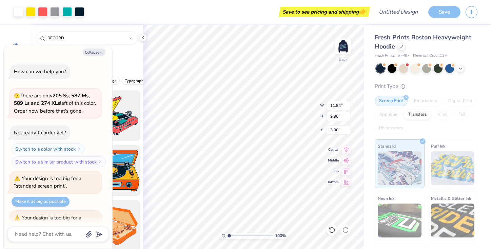
scroll to position [199, 0]
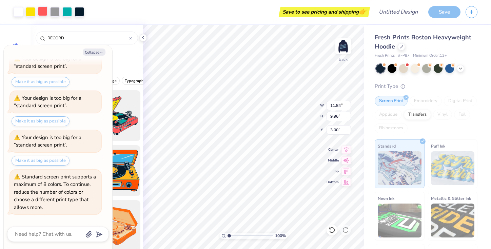
click at [45, 12] on div at bounding box center [43, 11] width 10 height 10
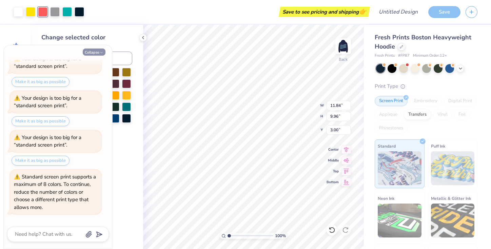
click at [98, 51] on button "Collapse" at bounding box center [94, 52] width 23 height 7
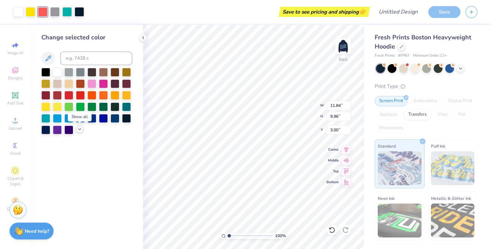
click at [81, 130] on icon at bounding box center [79, 129] width 5 height 5
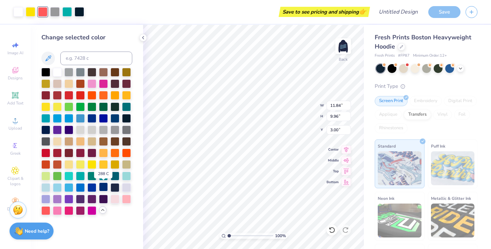
click at [104, 187] on div at bounding box center [103, 187] width 9 height 9
click at [58, 187] on div at bounding box center [57, 187] width 9 height 9
click at [46, 186] on div at bounding box center [45, 187] width 9 height 9
click at [32, 11] on div at bounding box center [31, 11] width 10 height 10
click at [105, 187] on div at bounding box center [103, 187] width 9 height 9
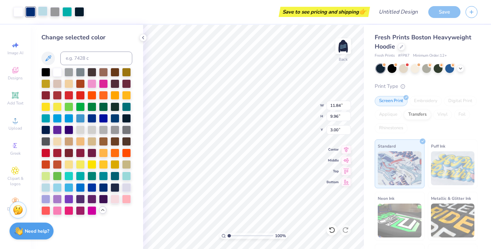
click at [44, 12] on div at bounding box center [43, 11] width 10 height 10
click at [114, 119] on div at bounding box center [115, 117] width 9 height 9
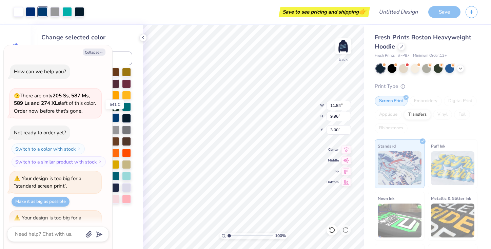
scroll to position [251, 0]
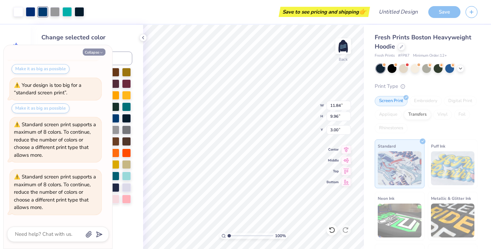
click at [96, 53] on button "Collapse" at bounding box center [94, 52] width 23 height 7
